Goal: Task Accomplishment & Management: Manage account settings

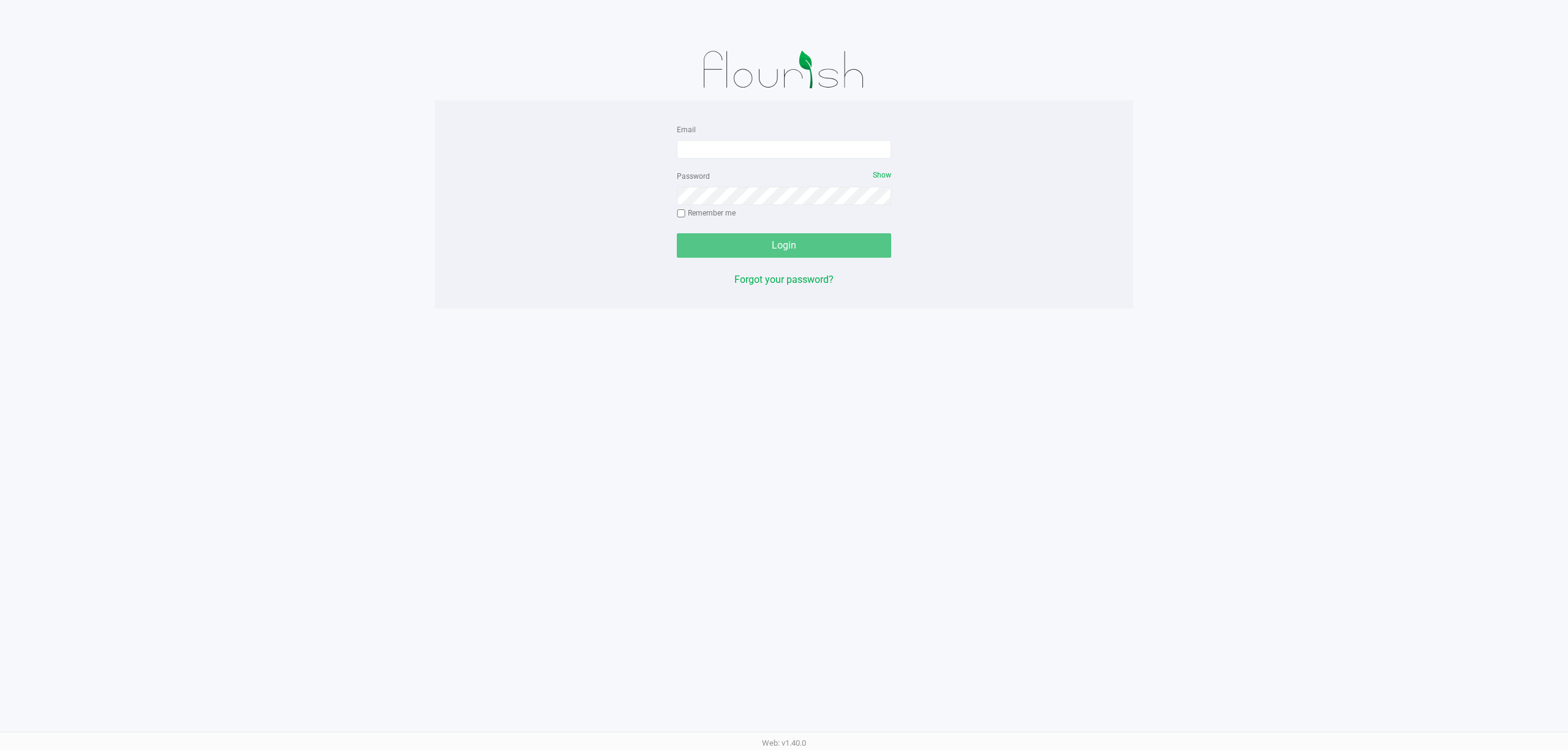
click at [621, 393] on div "Email Password Show Remember me Login Forgot your password? Web: v1.40.0" at bounding box center [784, 375] width 1568 height 750
drag, startPoint x: 793, startPoint y: 151, endPoint x: 790, endPoint y: 131, distance: 20.2
click at [791, 150] on input "Email" at bounding box center [783, 150] width 214 height 19
type input "cpaysen@liveparallel.com"
click at [677, 233] on button "Login" at bounding box center [783, 245] width 214 height 24
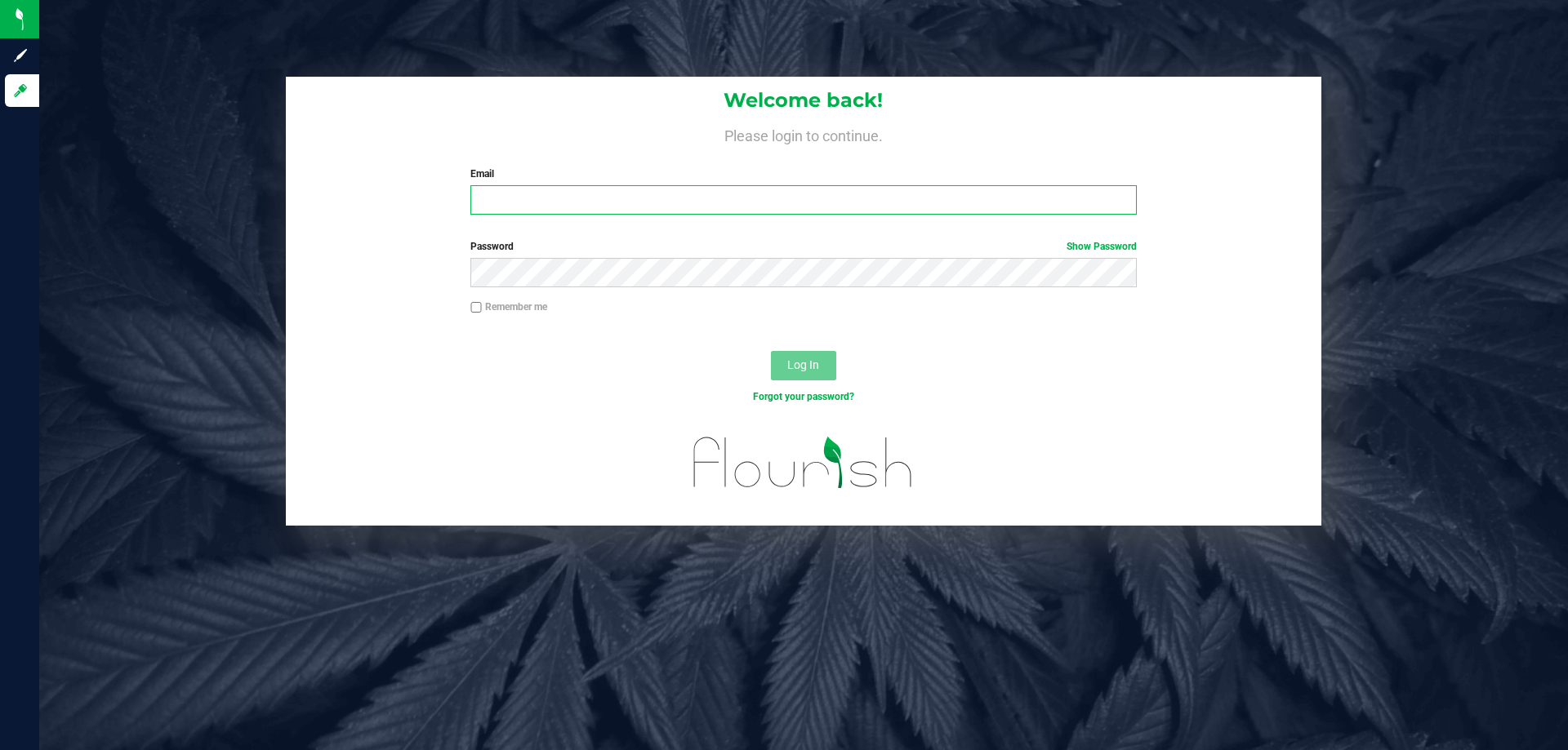
click at [728, 196] on input "Email" at bounding box center [803, 200] width 665 height 30
type input "[EMAIL_ADDRESS][DOMAIN_NAME]"
click at [771, 351] on button "Log In" at bounding box center [803, 365] width 65 height 30
